Goal: Navigation & Orientation: Understand site structure

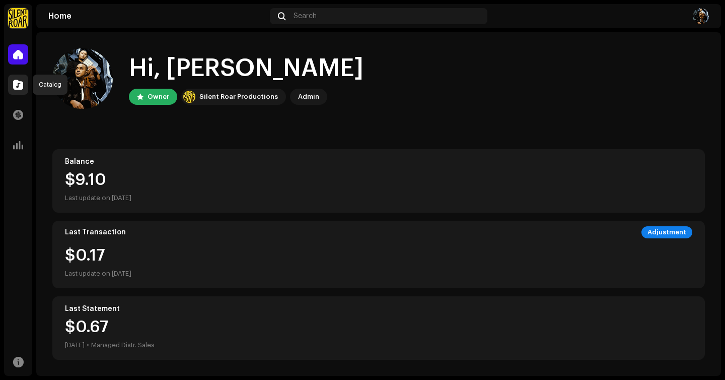
click at [15, 83] on span at bounding box center [18, 85] width 10 height 8
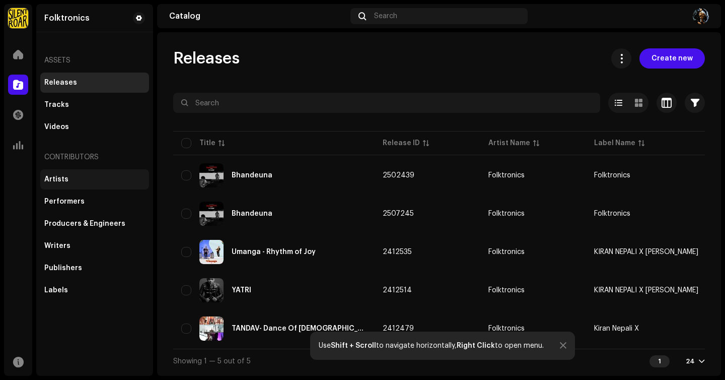
click at [54, 177] on div "Artists" at bounding box center [56, 179] width 24 height 8
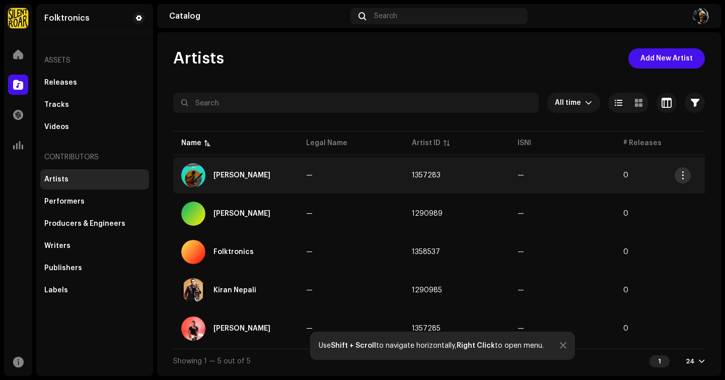
click at [422, 174] on span "button" at bounding box center [683, 175] width 8 height 8
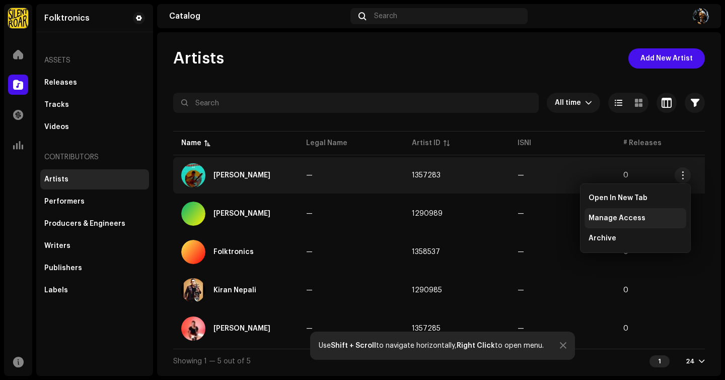
click at [422, 220] on span "Manage Access" at bounding box center [617, 218] width 57 height 8
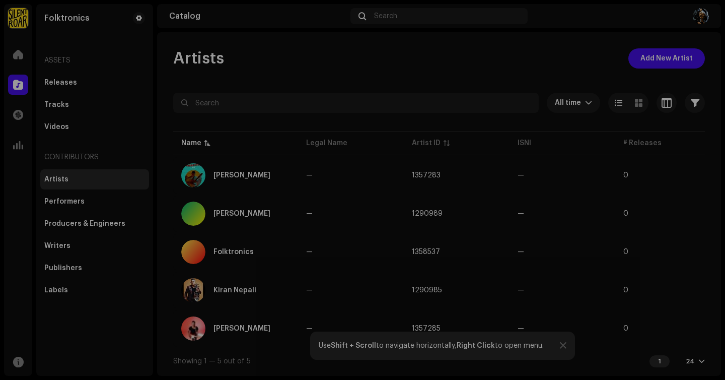
click at [422, 57] on div "[PERSON_NAME] Artist Portal Invite Member Member Email Last Active Status No me…" at bounding box center [362, 190] width 725 height 380
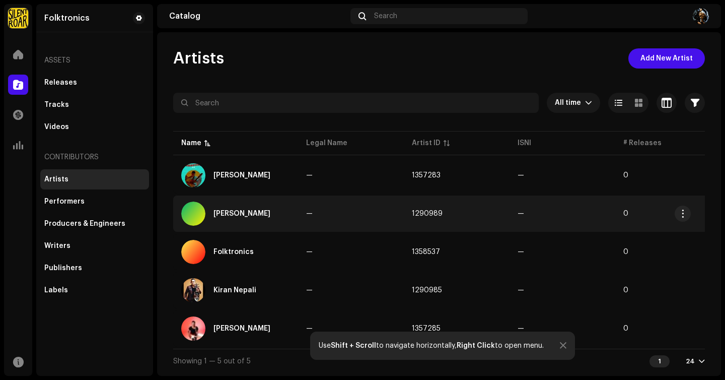
click at [422, 216] on td "0" at bounding box center [668, 213] width 106 height 36
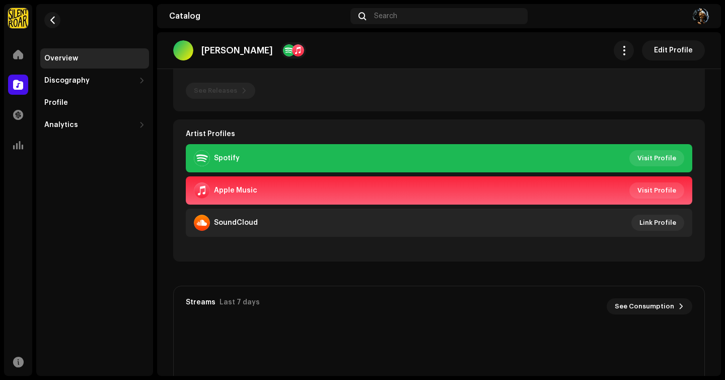
scroll to position [284, 0]
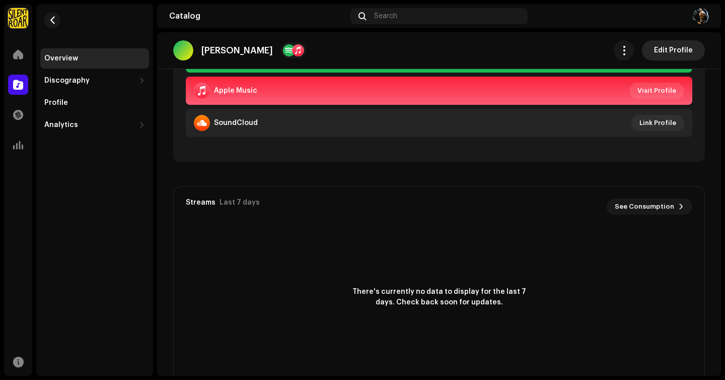
click at [422, 46] on span "Edit Profile" at bounding box center [673, 50] width 39 height 20
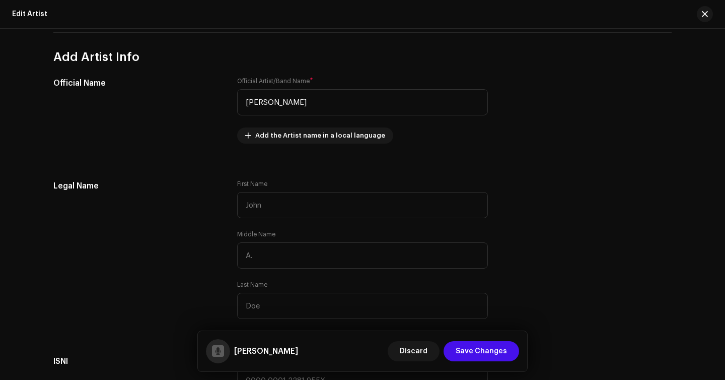
scroll to position [190, 0]
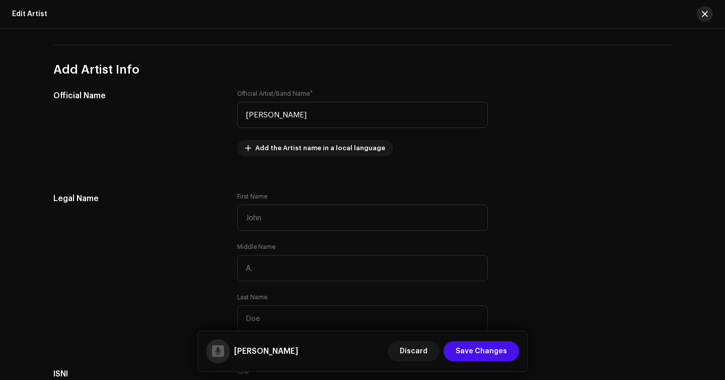
click at [422, 13] on span "button" at bounding box center [705, 14] width 6 height 8
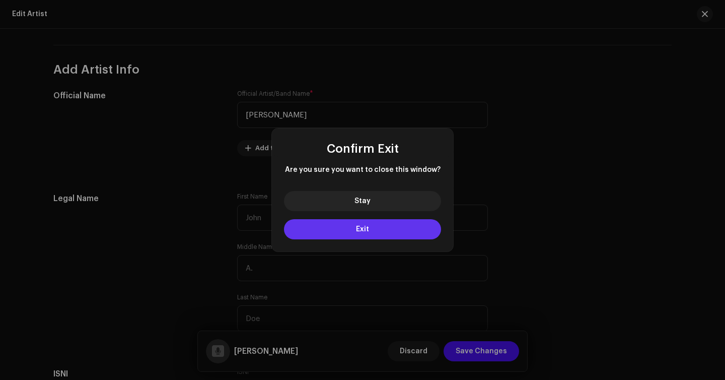
click at [372, 225] on button "Exit" at bounding box center [362, 229] width 157 height 20
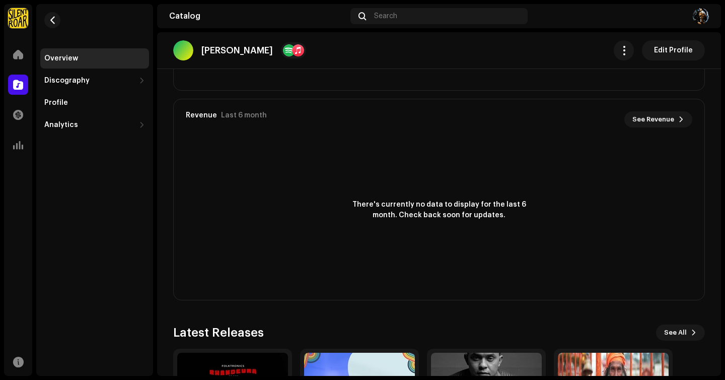
scroll to position [695, 0]
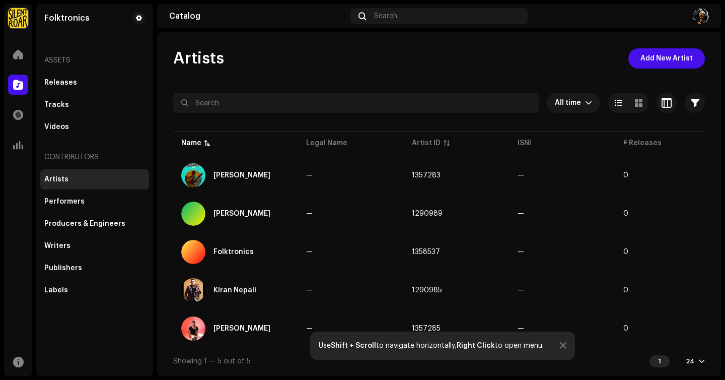
scroll to position [1, 0]
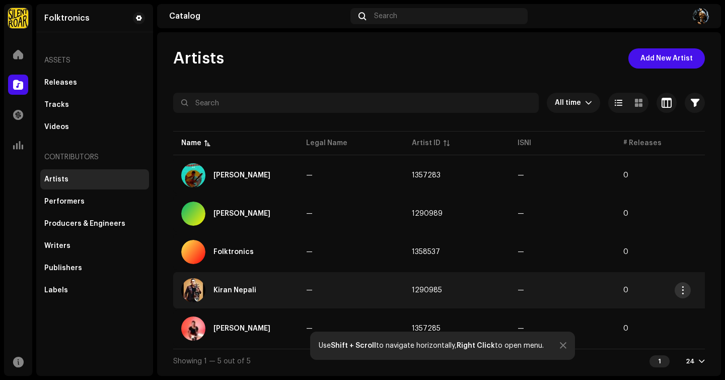
click at [422, 288] on span "button" at bounding box center [683, 290] width 8 height 8
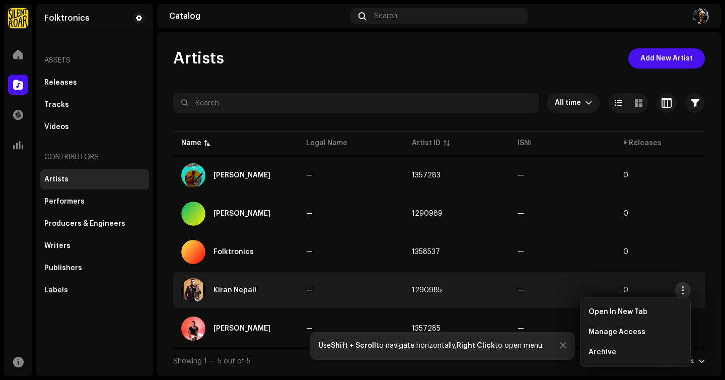
click at [422, 288] on span "button" at bounding box center [683, 290] width 8 height 8
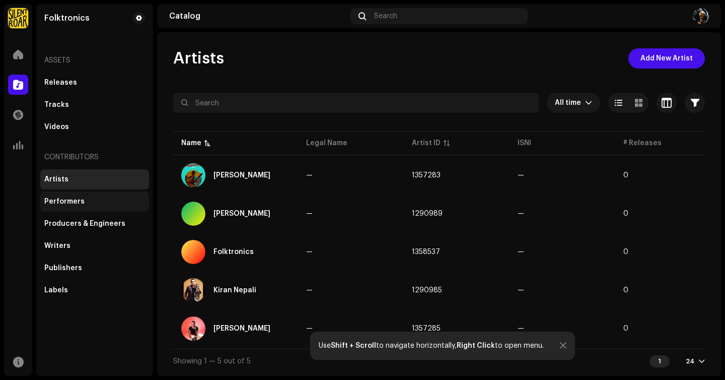
click at [71, 202] on div "Performers" at bounding box center [64, 201] width 40 height 8
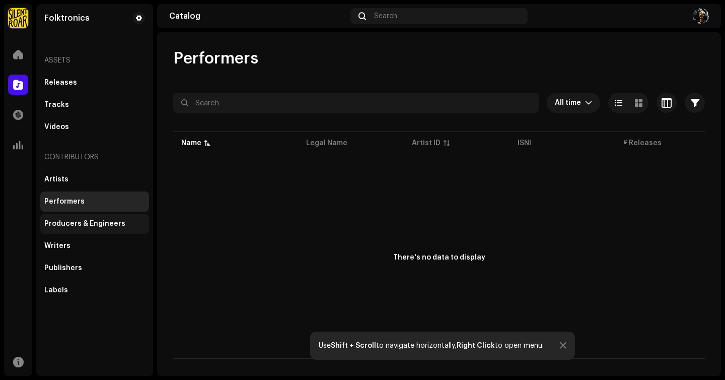
click at [69, 225] on div "Producers & Engineers" at bounding box center [84, 224] width 81 height 8
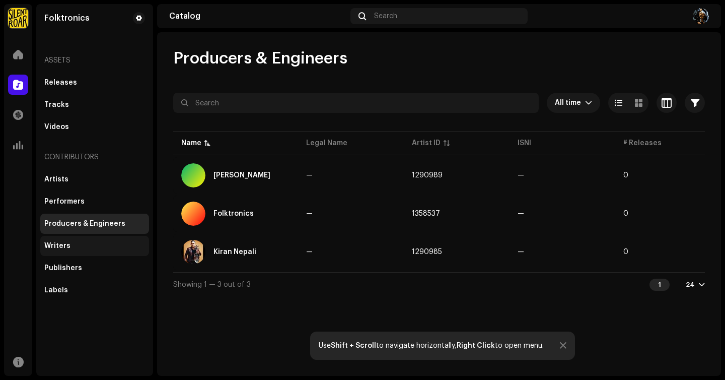
click at [62, 243] on div "Writers" at bounding box center [57, 246] width 26 height 8
